Goal: Browse casually: Explore the website without a specific task or goal

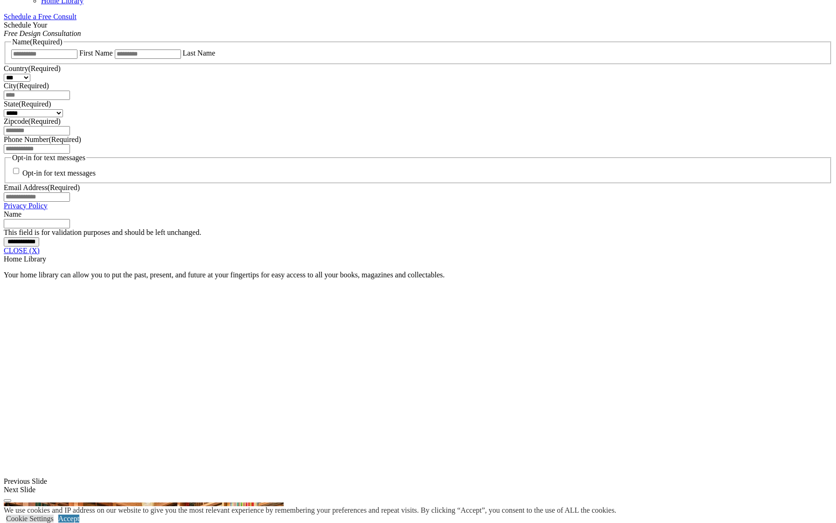
scroll to position [616, 0]
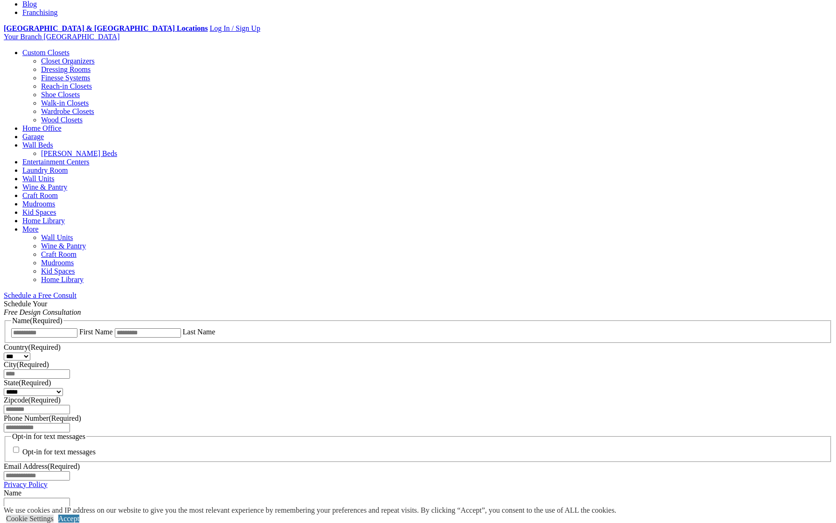
scroll to position [273, 0]
